Goal: Task Accomplishment & Management: Use online tool/utility

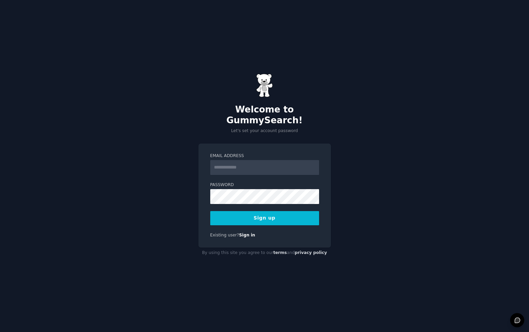
click at [282, 160] on input "Email Address" at bounding box center [264, 167] width 109 height 15
type input "**********"
click at [280, 217] on button "Sign up" at bounding box center [264, 218] width 109 height 14
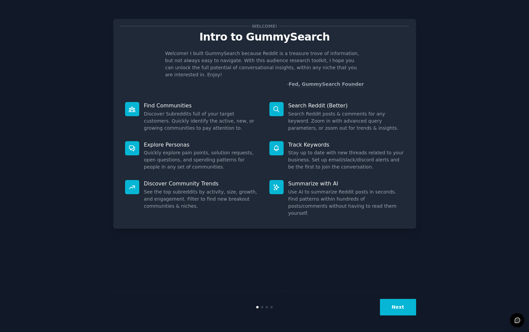
click at [400, 311] on button "Next" at bounding box center [398, 307] width 36 height 17
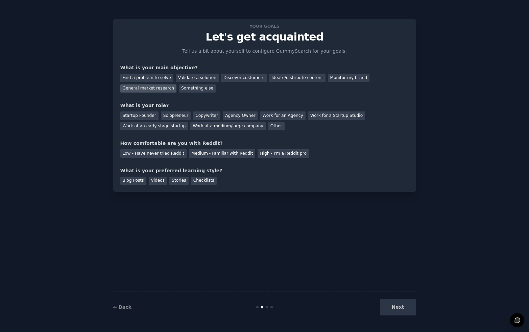
click at [158, 89] on div "General market research" at bounding box center [148, 88] width 56 height 8
click at [238, 72] on div "Find a problem to solve Validate a solution Discover customers Ideate/distribut…" at bounding box center [264, 81] width 288 height 21
click at [234, 76] on div "Discover customers" at bounding box center [244, 78] width 46 height 8
click at [236, 116] on div "Agency Owner" at bounding box center [240, 115] width 35 height 8
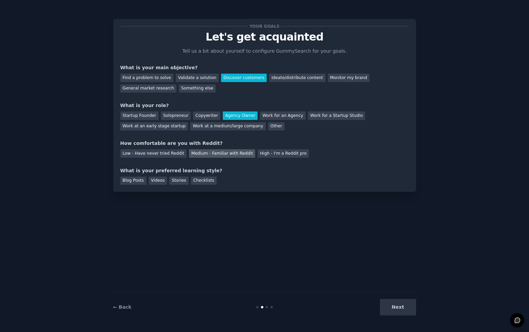
click at [211, 155] on div "Medium - Familiar with Reddit" at bounding box center [222, 153] width 66 height 8
click at [138, 179] on div "Blog Posts" at bounding box center [133, 181] width 26 height 8
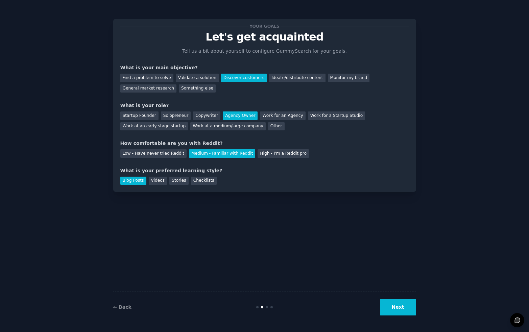
click at [395, 307] on button "Next" at bounding box center [398, 307] width 36 height 17
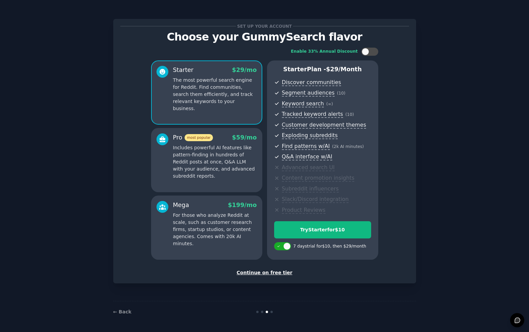
click at [285, 275] on div "Continue on free tier" at bounding box center [264, 272] width 288 height 7
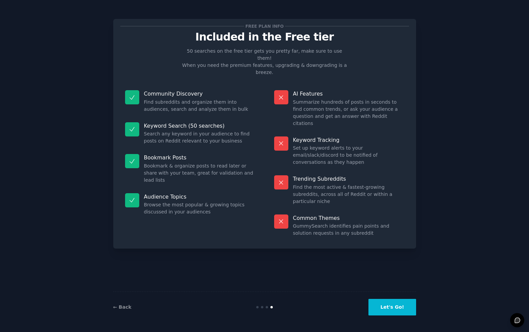
click at [392, 312] on button "Let's Go!" at bounding box center [391, 307] width 47 height 17
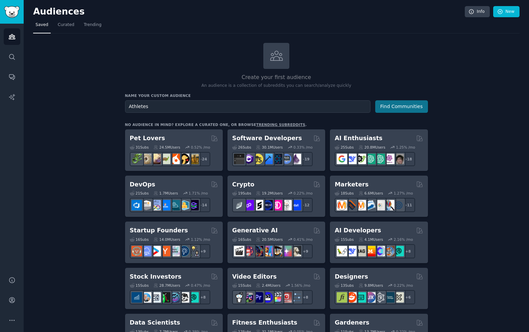
type input "Athletes"
click at [416, 112] on button "Find Communities" at bounding box center [401, 106] width 53 height 12
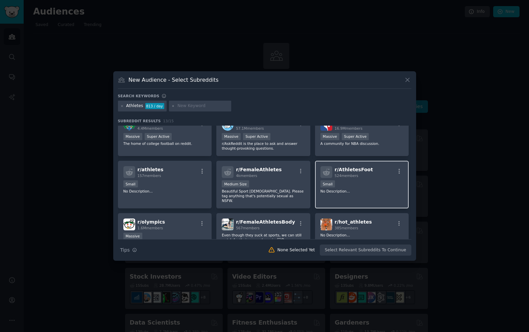
scroll to position [14, 0]
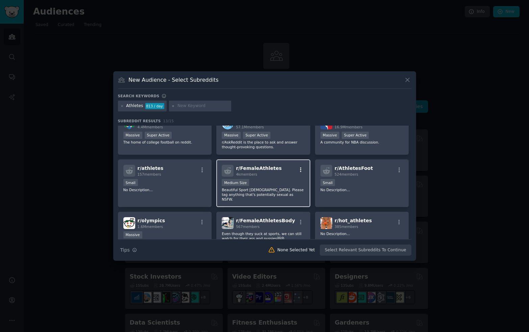
click at [300, 170] on icon "button" at bounding box center [301, 170] width 6 height 6
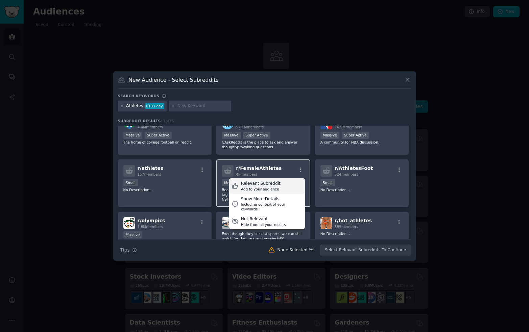
click at [290, 185] on div "Relevant Subreddit Add to your audience" at bounding box center [267, 186] width 76 height 16
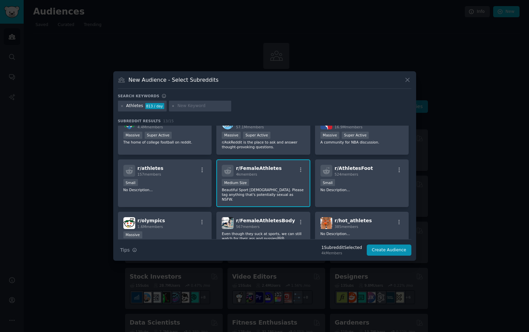
click at [285, 178] on div "r/ FemaleAthletes 4k members 1000 - 10,000 members Medium Size Beautiful Sport …" at bounding box center [263, 183] width 94 height 48
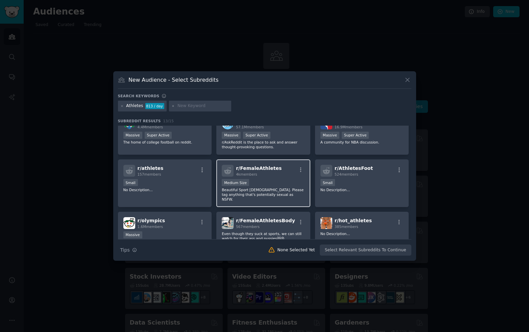
click at [285, 178] on div "r/ FemaleAthletes 4k members 1000 - 10,000 members Medium Size Beautiful Sport …" at bounding box center [263, 183] width 94 height 48
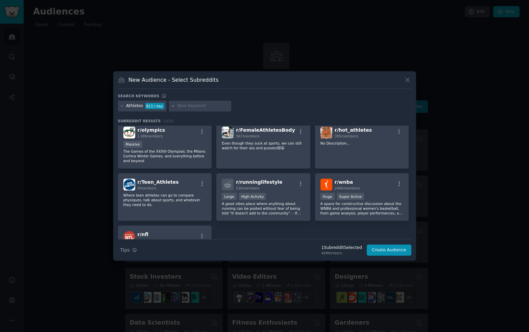
scroll to position [0, 0]
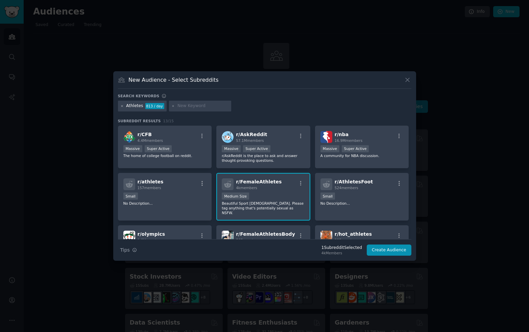
click at [122, 105] on icon at bounding box center [122, 106] width 4 height 4
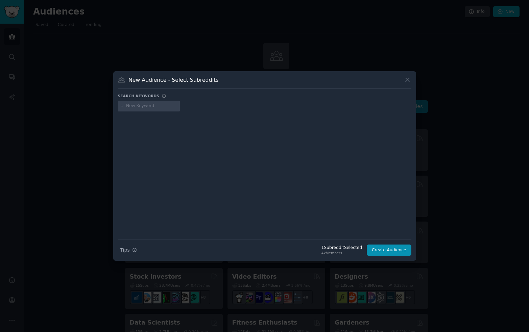
click at [136, 107] on input "text" at bounding box center [151, 106] width 51 height 6
type input "athlete"
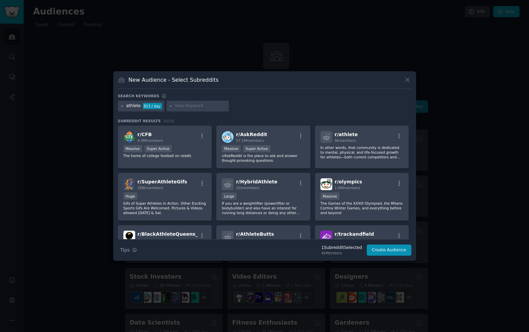
click at [121, 106] on icon at bounding box center [122, 106] width 4 height 4
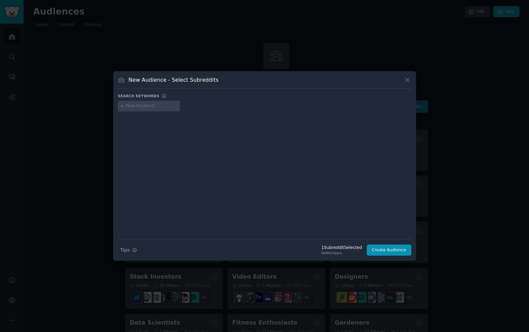
click at [138, 106] on input "text" at bounding box center [151, 106] width 51 height 6
type input "sports"
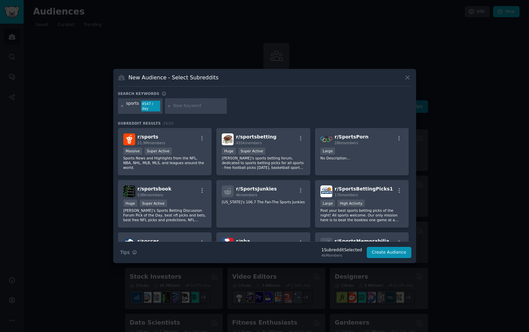
click at [121, 107] on icon at bounding box center [122, 106] width 2 height 2
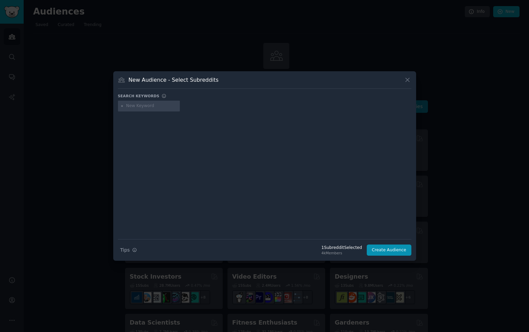
click at [127, 108] on input "text" at bounding box center [151, 106] width 51 height 6
type input "n"
type input "NIL"
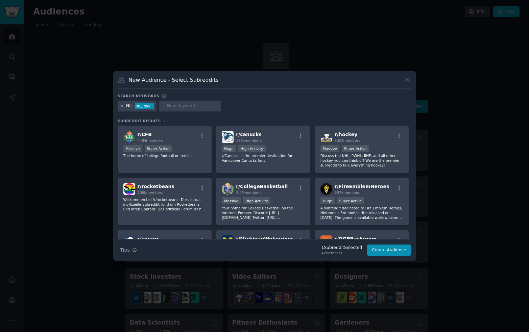
click at [125, 106] on div "NIL 88 / day" at bounding box center [137, 106] width 38 height 11
click at [121, 107] on icon at bounding box center [122, 106] width 4 height 4
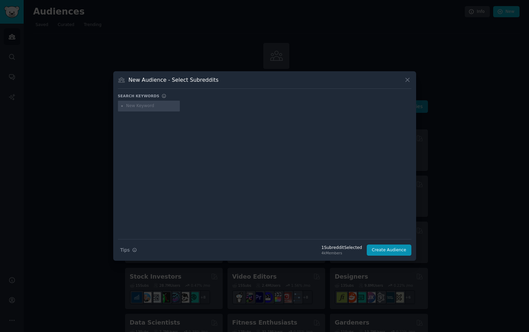
click at [136, 108] on input "text" at bounding box center [151, 106] width 51 height 6
type input "NCAA"
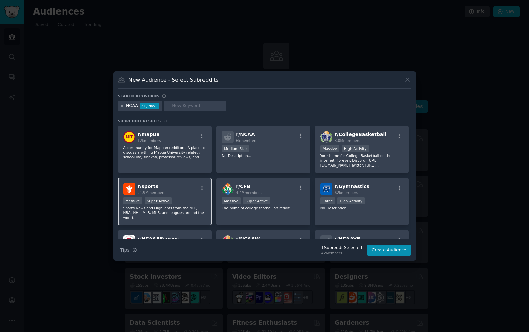
click at [186, 193] on div "r/ sports 21.9M members" at bounding box center [164, 189] width 83 height 12
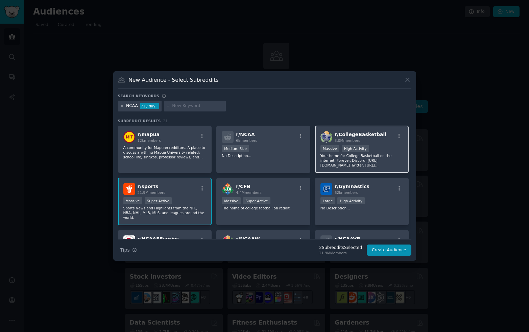
click at [384, 156] on p "Your home for College Basketball on the internet. Forever. Discord: [URL][DOMAI…" at bounding box center [361, 160] width 83 height 14
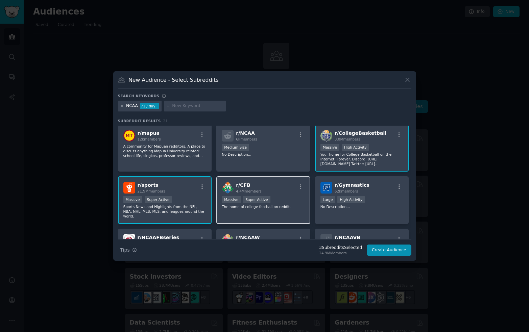
click at [280, 187] on div "r/ CFB 4.4M members" at bounding box center [263, 188] width 83 height 12
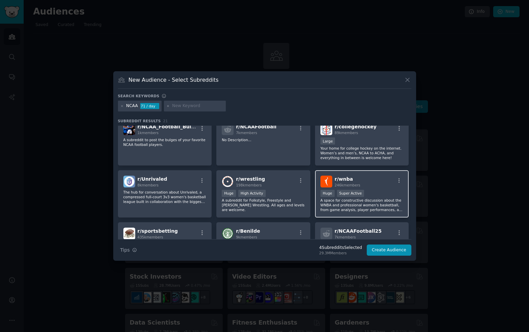
scroll to position [164, 0]
click at [369, 175] on div "r/ wnba 246k members" at bounding box center [361, 181] width 83 height 12
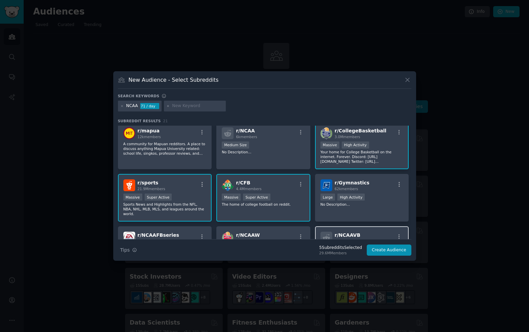
scroll to position [0, 0]
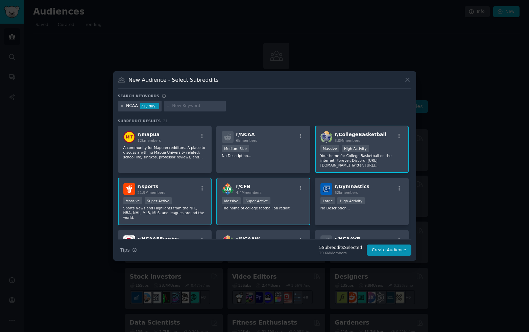
click at [275, 184] on div "r/ CFB 4.4M members" at bounding box center [263, 189] width 83 height 12
click at [190, 187] on div "r/ sports 21.9M members" at bounding box center [164, 189] width 83 height 12
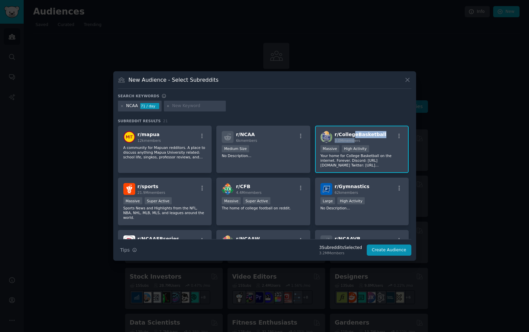
drag, startPoint x: 352, startPoint y: 136, endPoint x: 351, endPoint y: 139, distance: 3.6
click at [351, 139] on h2 "r/ CollegeBasketball 3.0M members" at bounding box center [360, 137] width 52 height 12
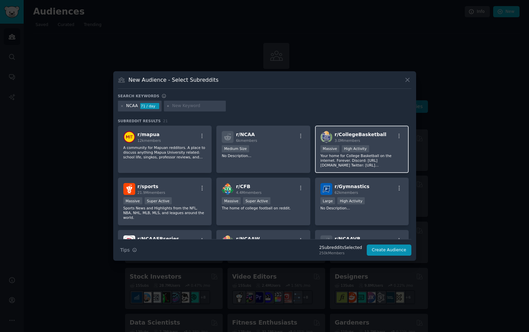
click at [346, 131] on div "r/ CollegeBasketball 3.0M members 1,000,000+ members Massive High Activity Your…" at bounding box center [362, 150] width 94 height 48
click at [400, 160] on p "Your home for College Basketball on the internet. Forever. Discord: [URL][DOMAI…" at bounding box center [361, 160] width 83 height 14
click at [403, 80] on button at bounding box center [407, 80] width 8 height 8
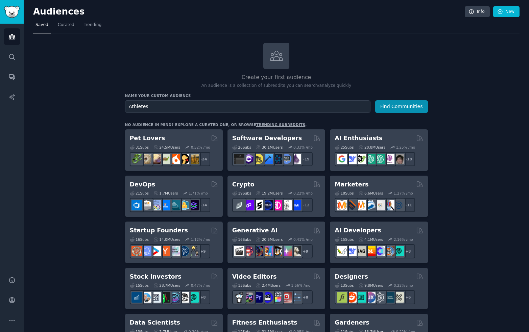
click at [405, 80] on h2 "Create your first audience" at bounding box center [276, 77] width 303 height 8
click at [407, 64] on div "Create your first audience An audience is a collection of subreddits you can se…" at bounding box center [276, 66] width 303 height 46
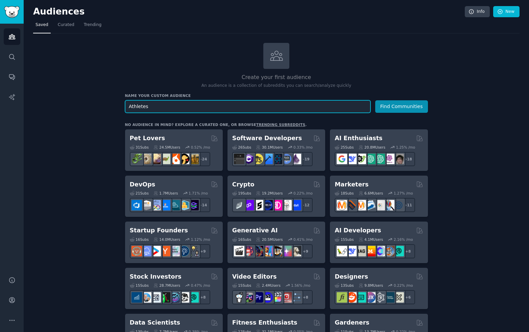
click at [173, 106] on input "Athletes" at bounding box center [247, 106] width 245 height 12
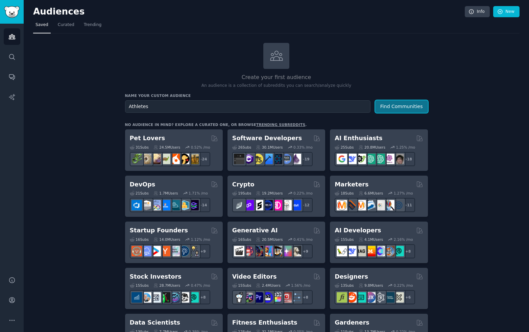
click at [397, 105] on button "Find Communities" at bounding box center [401, 106] width 53 height 12
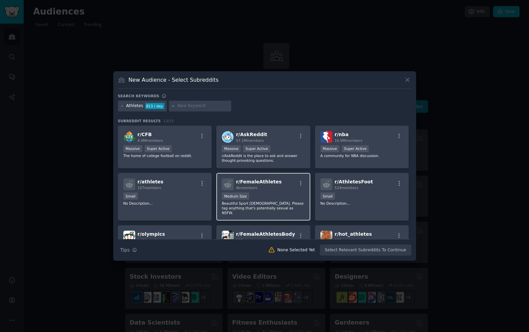
click at [265, 191] on div "r/ FemaleAthletes 4k members Medium Size Beautiful Sport [DEMOGRAPHIC_DATA]. Pl…" at bounding box center [263, 197] width 94 height 48
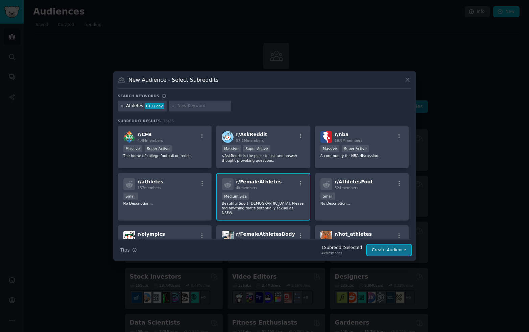
click at [374, 252] on button "Create Audience" at bounding box center [388, 250] width 45 height 11
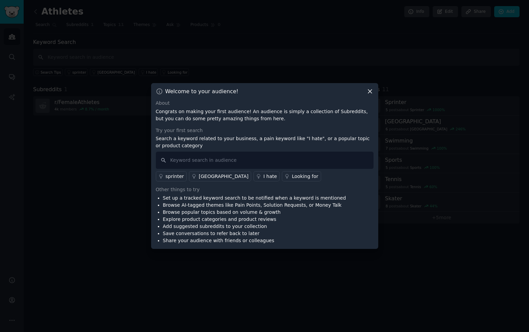
drag, startPoint x: 369, startPoint y: 89, endPoint x: 325, endPoint y: 142, distance: 68.8
click at [324, 140] on div "Welcome to your audience! About Congrats on making your first audience! An audi…" at bounding box center [264, 166] width 227 height 166
click at [306, 161] on input "text" at bounding box center [264, 160] width 217 height 17
type input "S"
type input "social media"
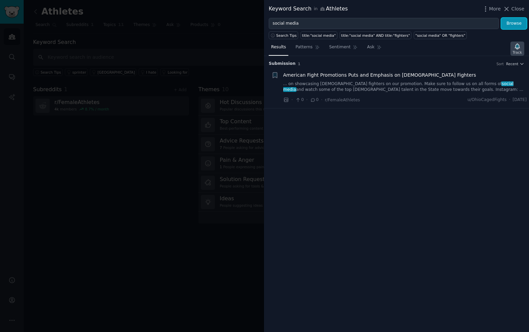
drag, startPoint x: 518, startPoint y: 27, endPoint x: 512, endPoint y: 46, distance: 19.5
click at [512, 46] on div "Keyword Search in Athletes More Close social media Browse Search Tips title:"so…" at bounding box center [396, 166] width 265 height 332
click at [514, 27] on button "Browse" at bounding box center [513, 23] width 25 height 11
click at [516, 47] on icon "button" at bounding box center [516, 46] width 5 height 5
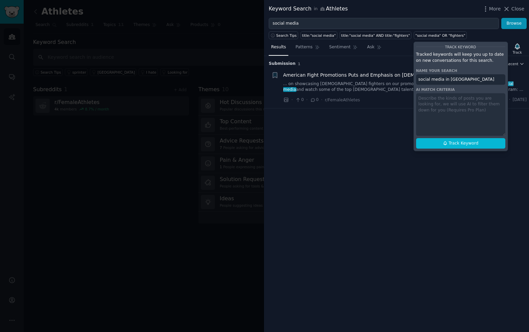
click at [471, 102] on div "Track Keyword Tracked keywords will keep you up to date on new conversations fo…" at bounding box center [460, 97] width 95 height 110
click at [469, 103] on div "Track Keyword Tracked keywords will keep you up to date on new conversations fo…" at bounding box center [460, 97] width 95 height 110
click at [440, 102] on div "Track Keyword Tracked keywords will keep you up to date on new conversations fo…" at bounding box center [460, 97] width 95 height 110
click at [453, 74] on div "Track Keyword Tracked keywords will keep you up to date on new conversations fo…" at bounding box center [460, 97] width 95 height 110
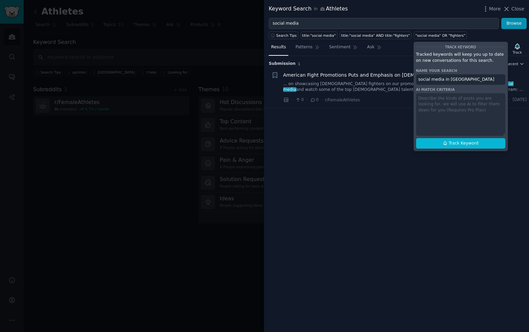
click at [452, 80] on input "social media in [GEOGRAPHIC_DATA]" at bounding box center [460, 79] width 89 height 11
click at [454, 145] on span "Track Keyword" at bounding box center [463, 143] width 30 height 6
type input "social media in [GEOGRAPHIC_DATA]"
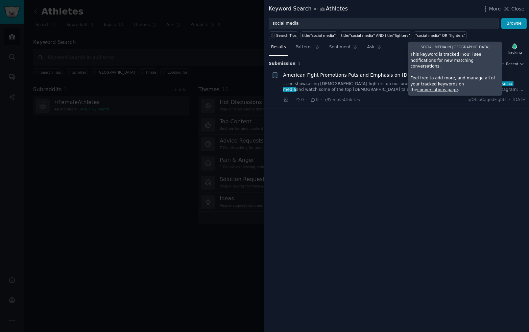
click at [463, 119] on div "Submission 1 Sort Recent + American Fight Promotions Puts and Emphasis on [DEMO…" at bounding box center [396, 194] width 265 height 276
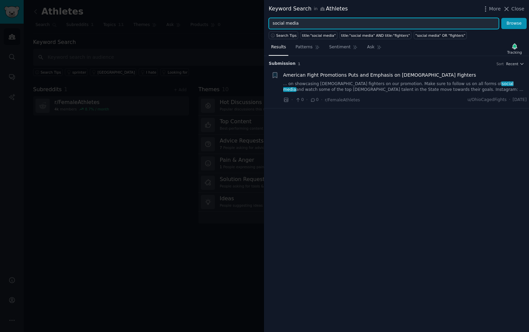
click at [419, 24] on input "social media" at bounding box center [383, 23] width 230 height 11
type input "Instagram"
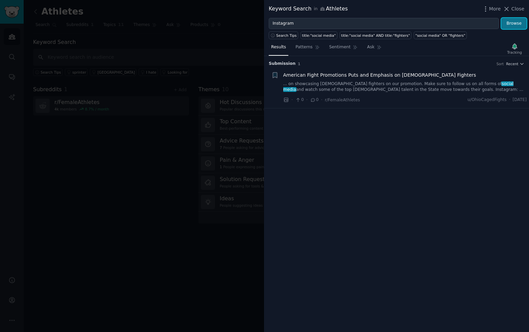
click at [517, 22] on button "Browse" at bounding box center [513, 23] width 25 height 11
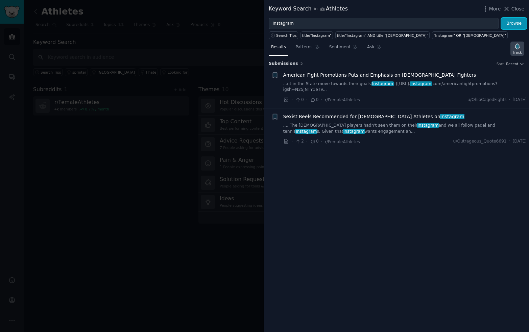
click at [513, 50] on div "Track" at bounding box center [516, 52] width 9 height 5
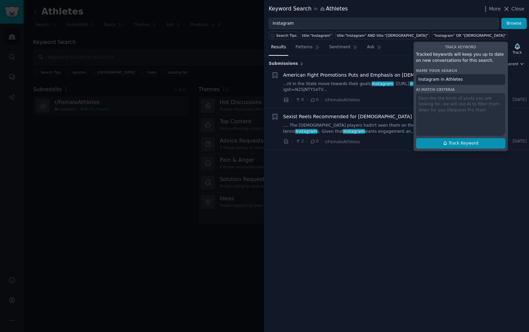
drag, startPoint x: 471, startPoint y: 138, endPoint x: 470, endPoint y: 144, distance: 5.2
click at [470, 144] on button "Track Keyword" at bounding box center [460, 143] width 89 height 11
type input "Instagram in Athletes"
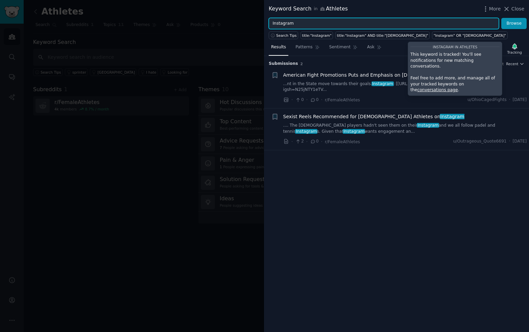
click at [330, 22] on input "Instagram" at bounding box center [383, 23] width 230 height 11
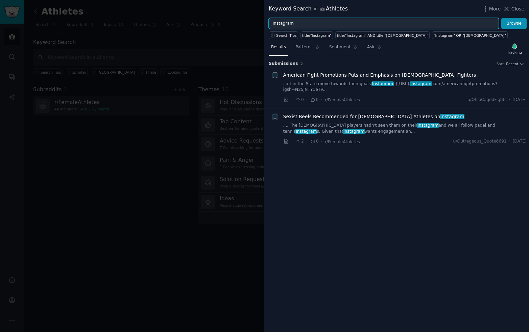
click at [330, 22] on input "Instagram" at bounding box center [383, 23] width 230 height 11
type input "TikTok"
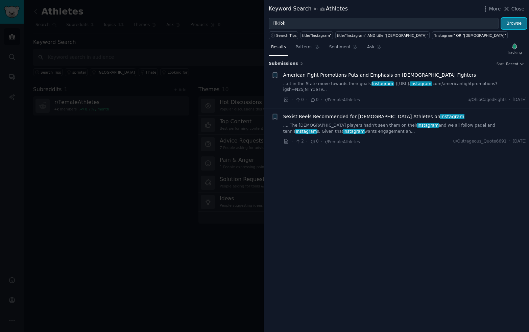
click at [502, 23] on button "Browse" at bounding box center [513, 23] width 25 height 11
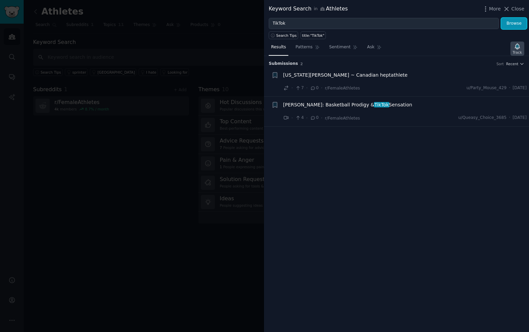
click at [514, 47] on icon "button" at bounding box center [516, 46] width 5 height 5
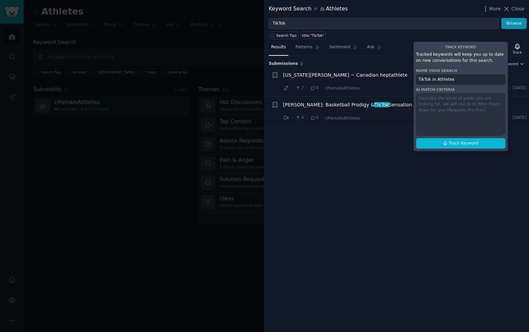
click at [471, 150] on div "Track Keyword Tracked keywords will keep you up to date on new conversations fo…" at bounding box center [460, 97] width 95 height 110
click at [472, 147] on button "Track Keyword" at bounding box center [460, 143] width 89 height 11
type input "TikTok in Athletes"
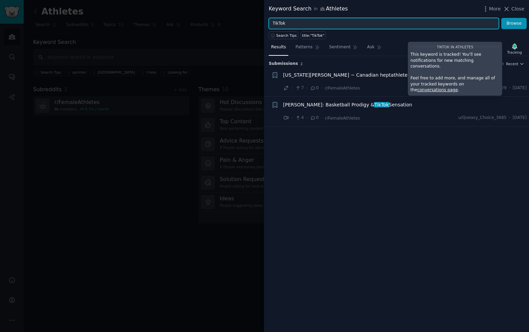
click at [440, 26] on input "TikTok" at bounding box center [383, 23] width 230 height 11
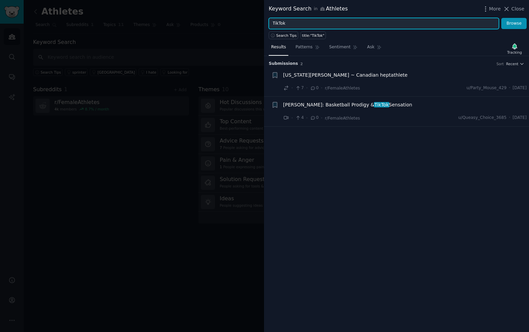
click at [440, 26] on input "TikTok" at bounding box center [383, 23] width 230 height 11
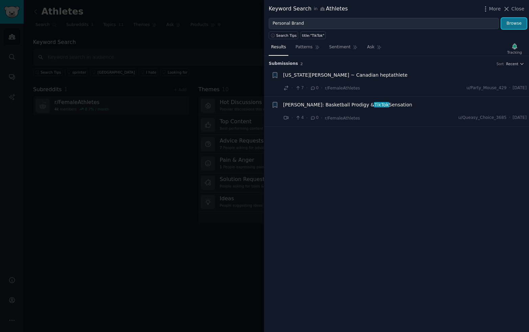
click at [514, 23] on button "Browse" at bounding box center [513, 23] width 25 height 11
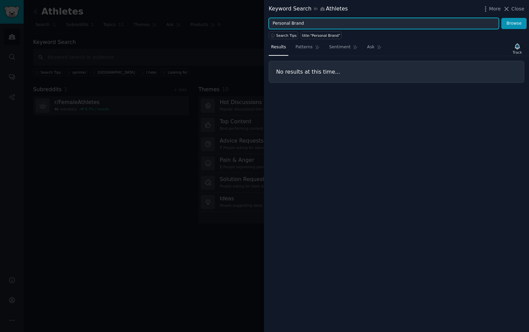
click at [385, 26] on input "Personal Brand" at bounding box center [383, 23] width 230 height 11
type input "marketing"
click at [501, 18] on button "Browse" at bounding box center [513, 23] width 25 height 11
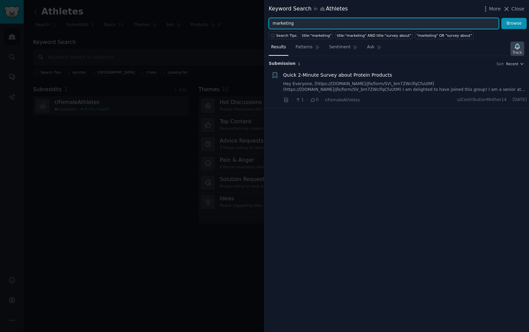
click at [519, 47] on icon "button" at bounding box center [516, 46] width 7 height 7
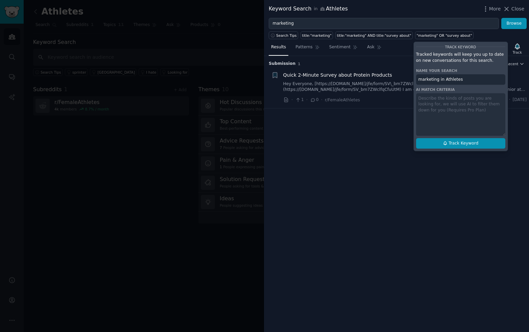
click at [474, 145] on span "Track Keyword" at bounding box center [463, 143] width 30 height 6
type input "marketing in Athletes"
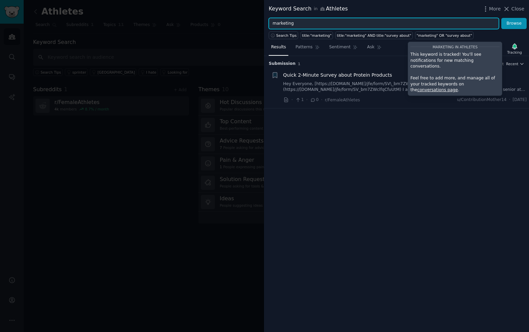
click at [333, 24] on input "marketing" at bounding box center [383, 23] width 230 height 11
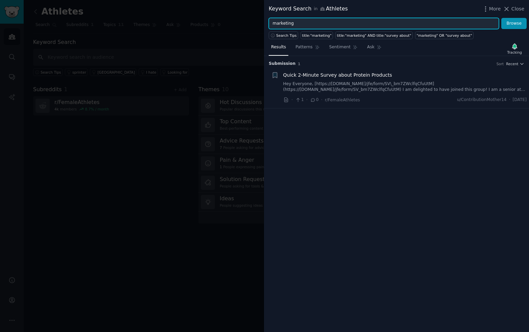
click at [333, 24] on input "marketing" at bounding box center [383, 23] width 230 height 11
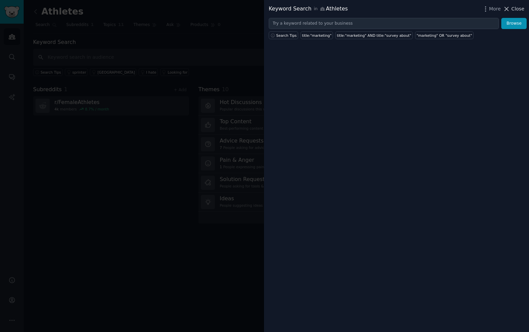
click at [516, 9] on span "Close" at bounding box center [517, 8] width 13 height 7
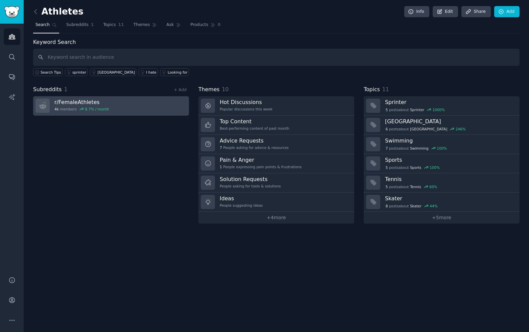
click at [134, 106] on link "r/ FemaleAthletes 4k members 8.7 % / month" at bounding box center [111, 105] width 156 height 19
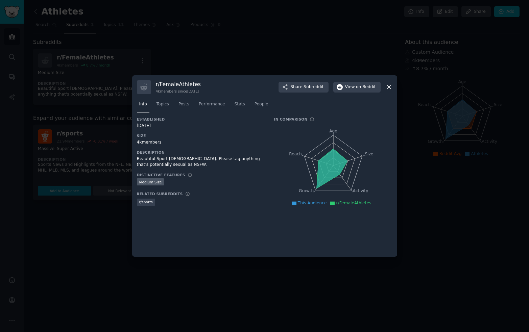
click at [160, 98] on div "Info Topics Posts Performance Stats People" at bounding box center [264, 105] width 255 height 23
click at [164, 106] on span "Topics" at bounding box center [162, 104] width 12 height 6
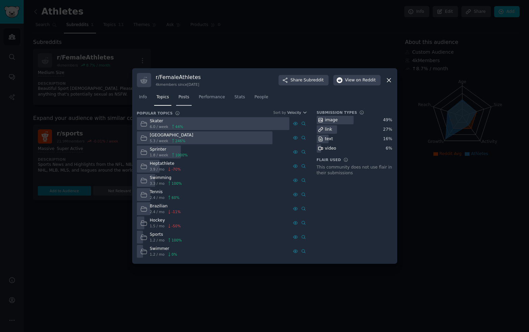
click at [178, 94] on link "Posts" at bounding box center [184, 99] width 16 height 14
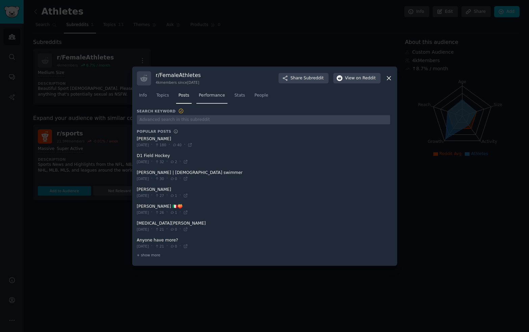
click at [216, 96] on span "Performance" at bounding box center [212, 96] width 26 height 6
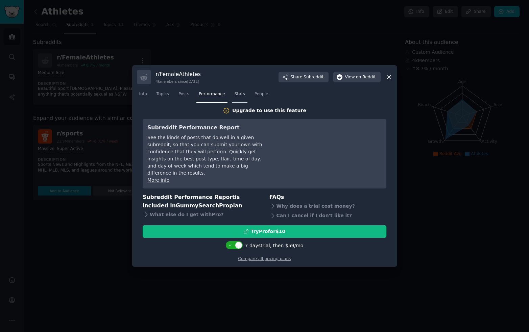
click at [232, 95] on link "Stats" at bounding box center [239, 96] width 15 height 14
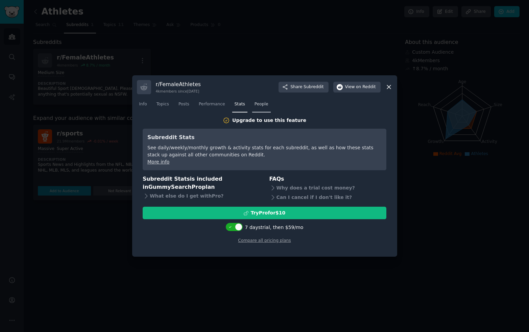
click at [261, 106] on span "People" at bounding box center [261, 104] width 14 height 6
click at [451, 219] on div at bounding box center [264, 166] width 529 height 332
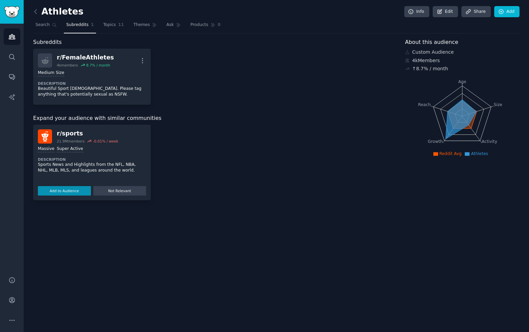
click at [105, 176] on div "Massive Super Active Description Sports News and Highlights from the NFL, NBA, …" at bounding box center [92, 170] width 108 height 52
click at [43, 25] on span "Search" at bounding box center [42, 25] width 14 height 6
